Goal: Transaction & Acquisition: Subscribe to service/newsletter

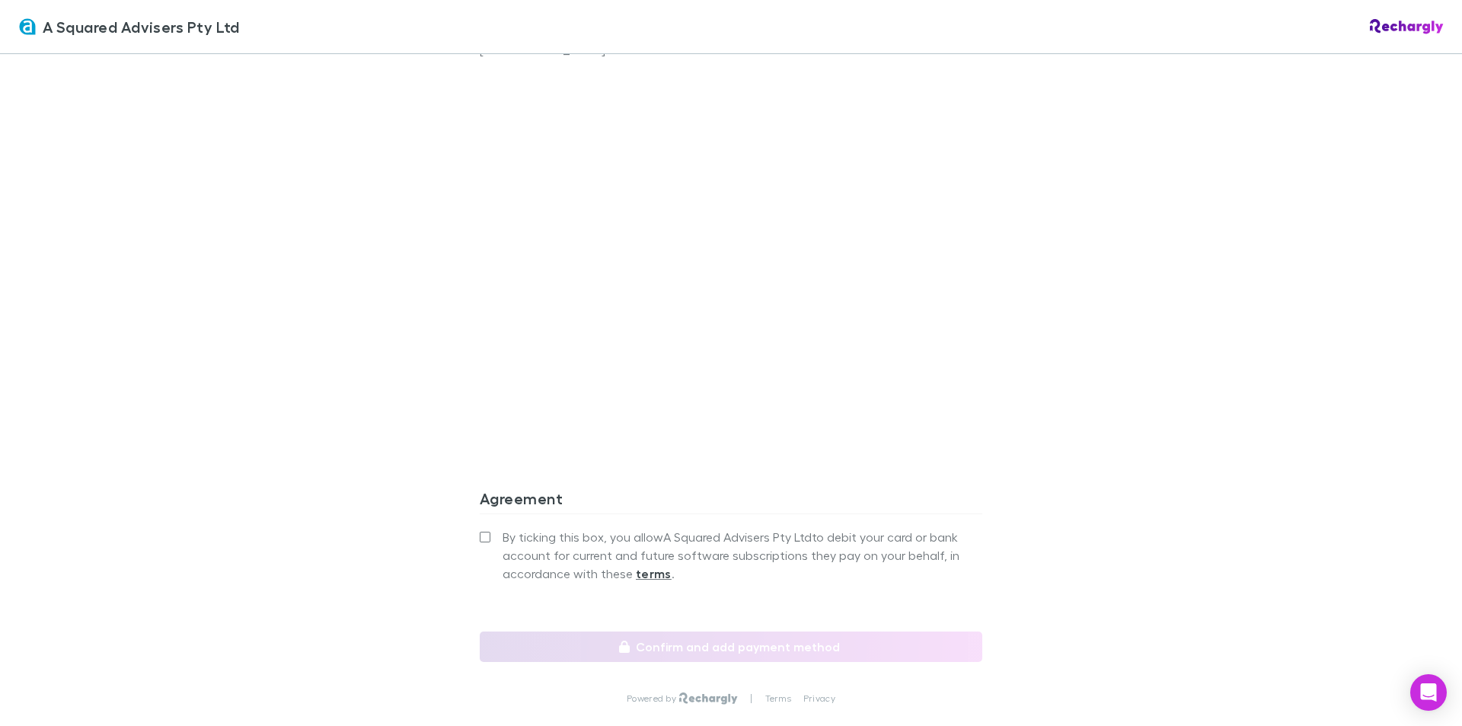
scroll to position [1352, 0]
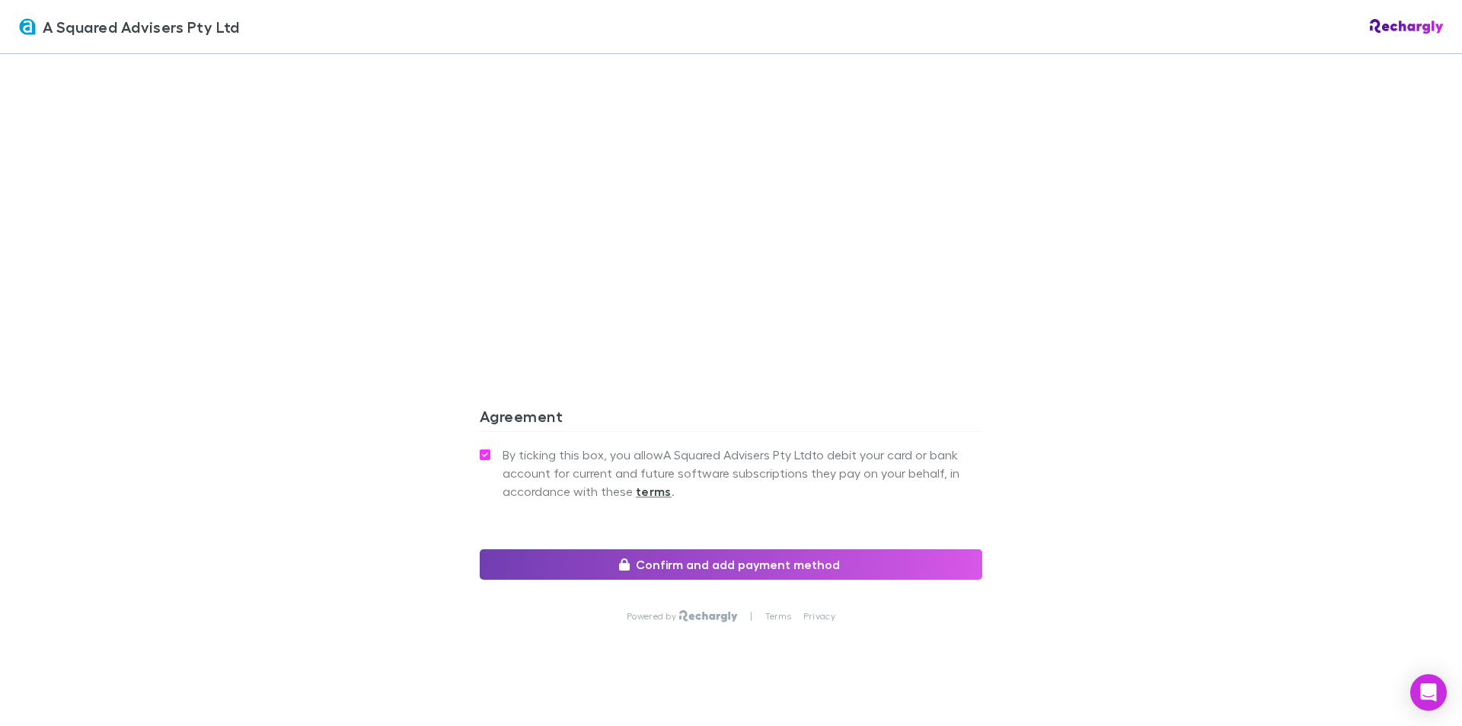
click at [641, 549] on button "Confirm and add payment method" at bounding box center [731, 564] width 503 height 30
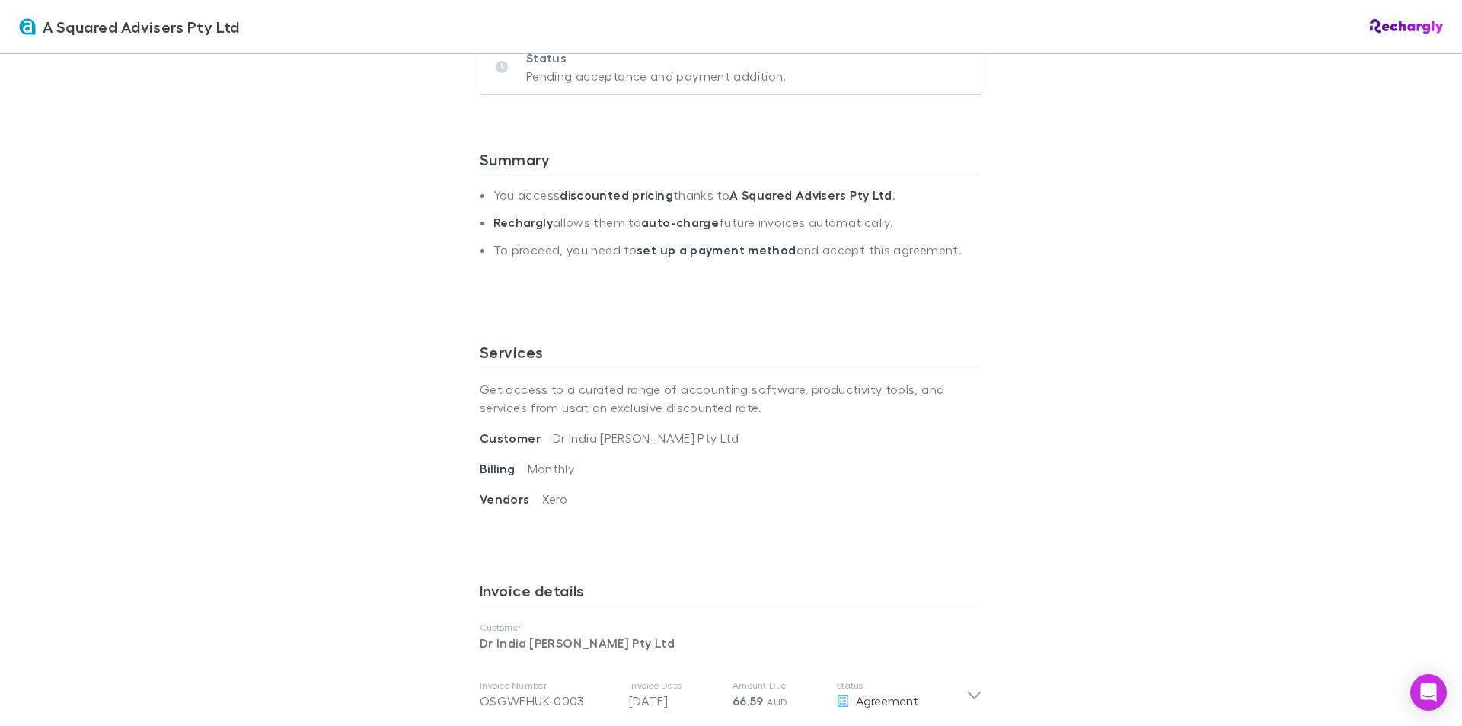
scroll to position [0, 0]
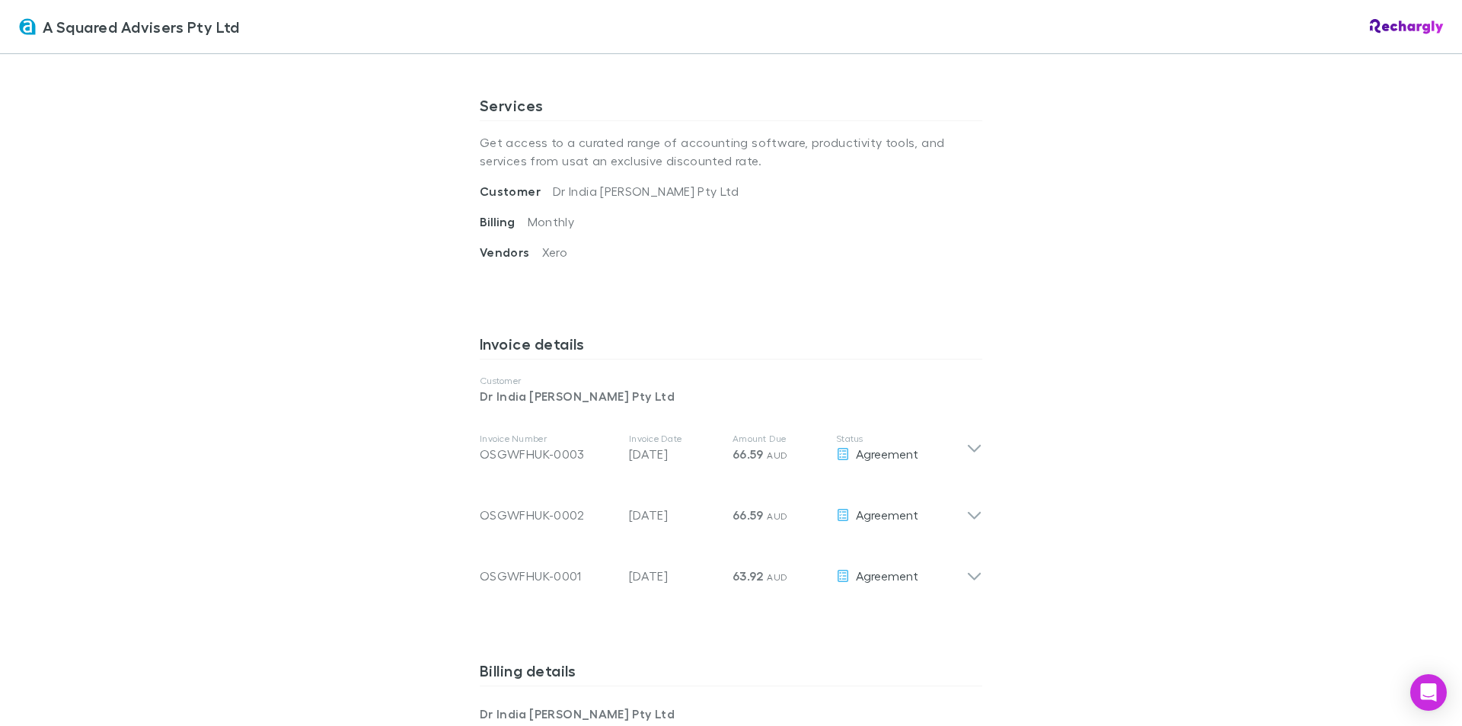
scroll to position [838, 0]
